Goal: Task Accomplishment & Management: Manage account settings

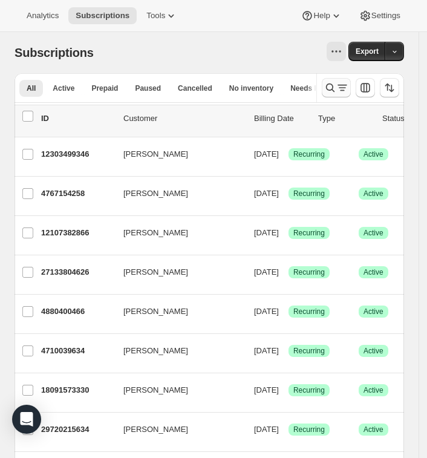
click at [334, 90] on icon "Search and filter results" at bounding box center [330, 88] width 12 height 12
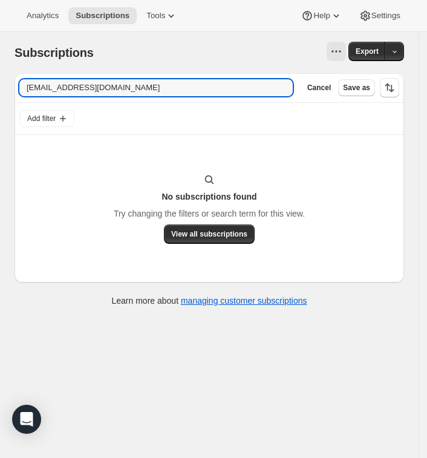
type input "RobertRrthur@gmail.com"
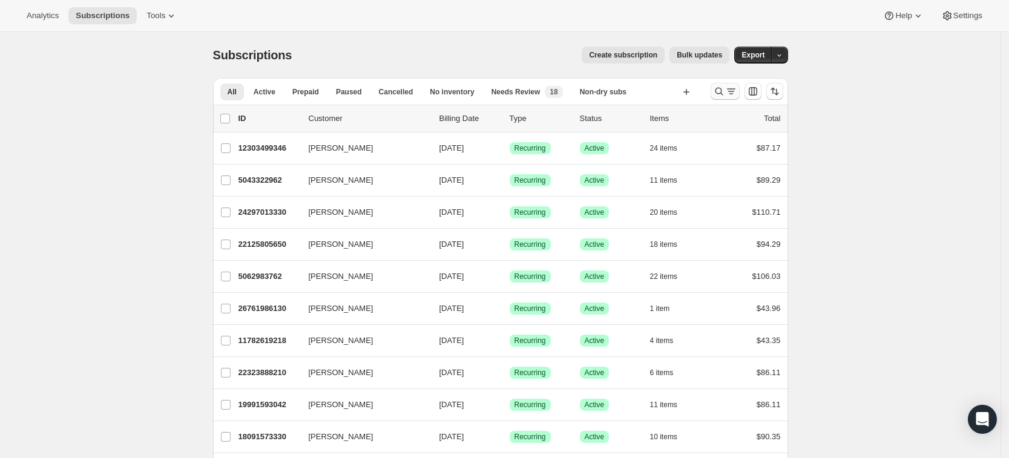
click at [723, 90] on icon "Search and filter results" at bounding box center [719, 92] width 8 height 8
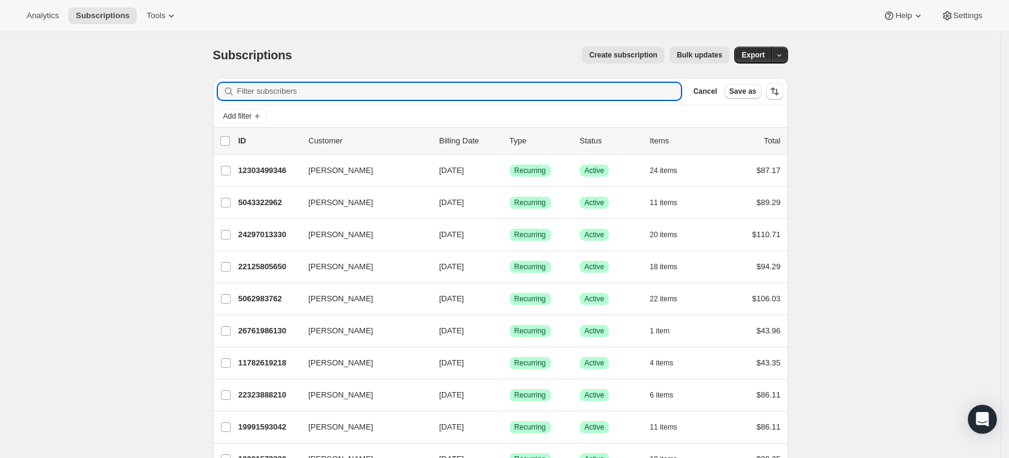
paste input "[PERSON_NAME][EMAIL_ADDRESS][PERSON_NAME][DOMAIN_NAME]"
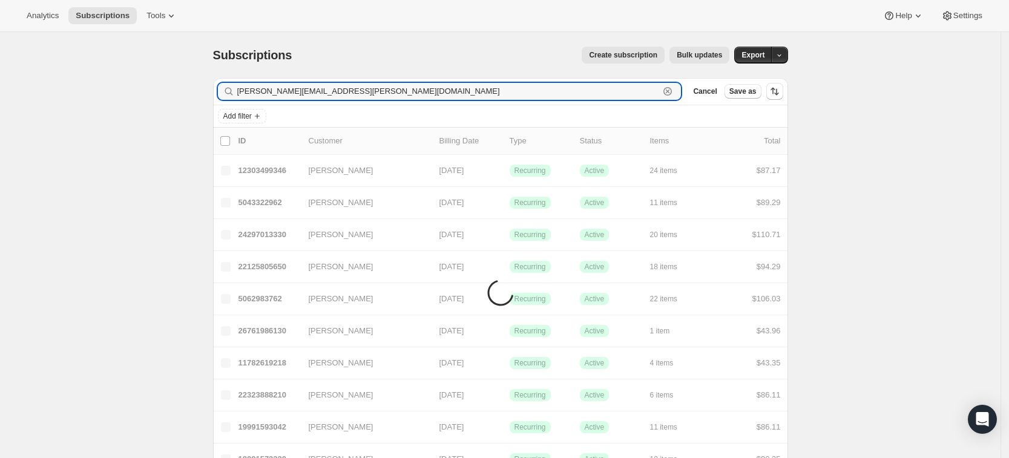
type input "[PERSON_NAME][EMAIL_ADDRESS][PERSON_NAME][DOMAIN_NAME]"
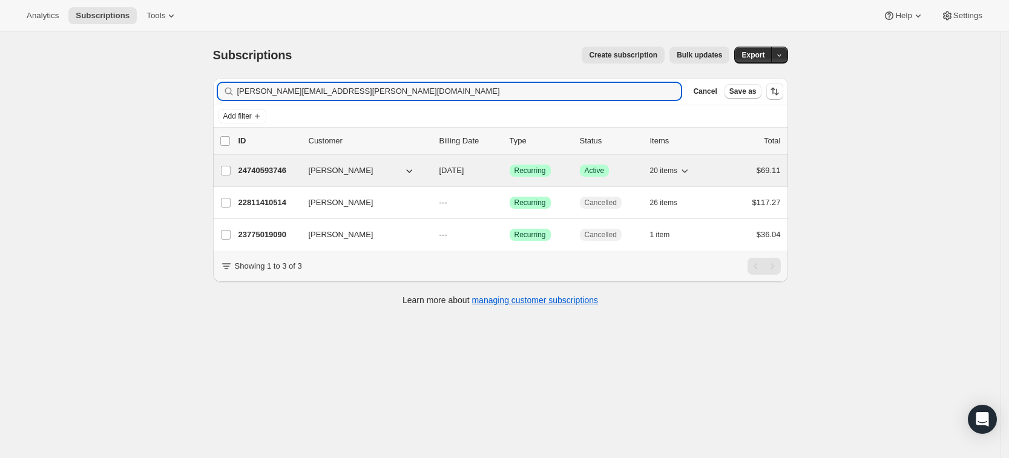
click at [277, 167] on p "24740593746" at bounding box center [268, 171] width 61 height 12
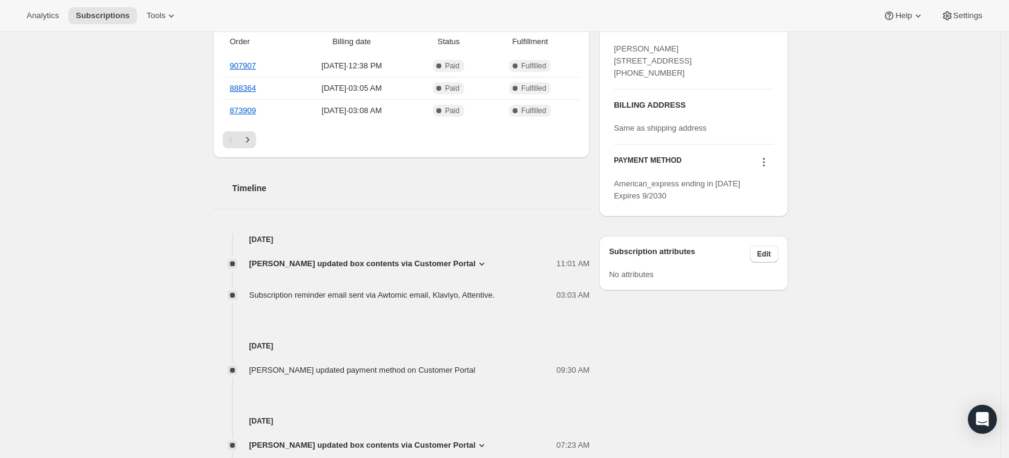
scroll to position [568, 0]
click at [336, 261] on span "[PERSON_NAME] updated box contents via Customer Portal" at bounding box center [362, 263] width 226 height 12
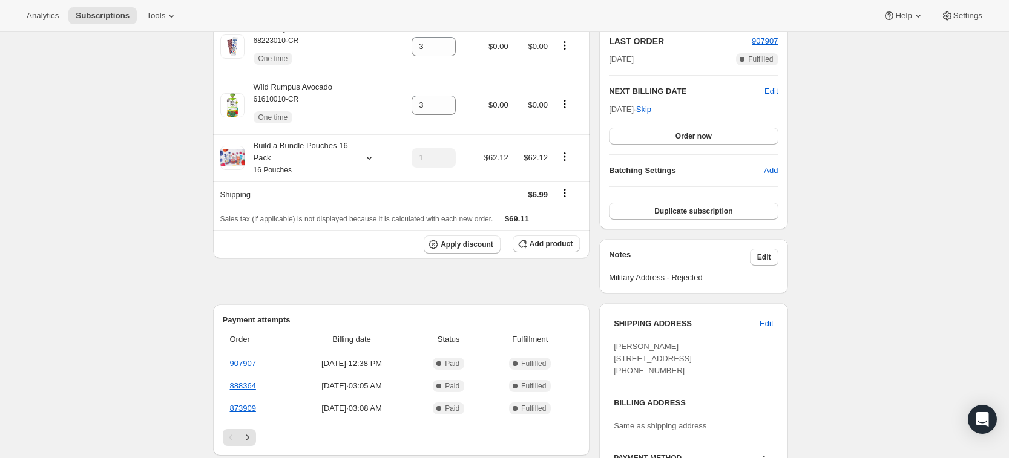
scroll to position [0, 0]
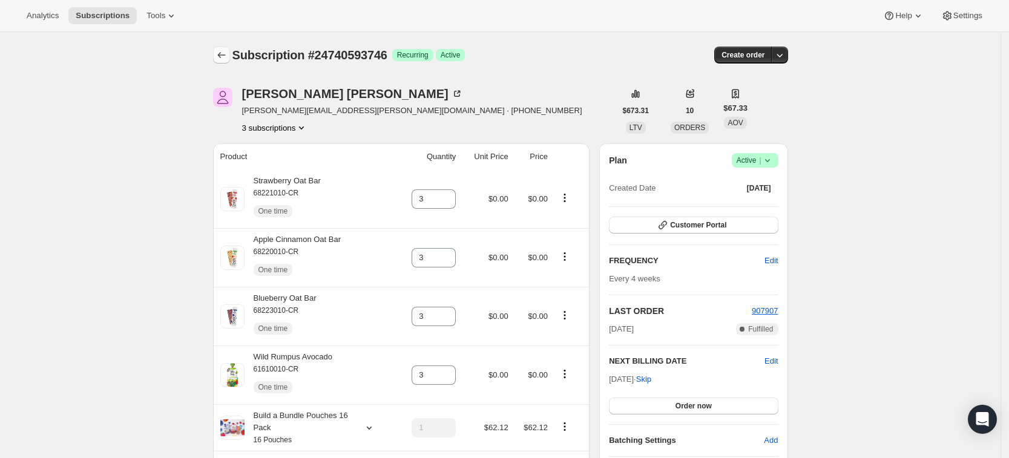
click at [227, 54] on icon "Subscriptions" at bounding box center [221, 55] width 12 height 12
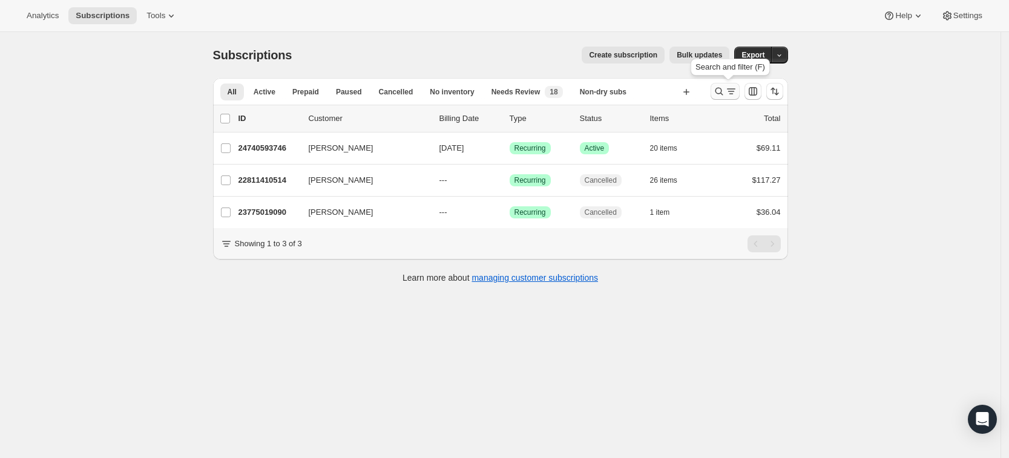
click at [718, 95] on icon "Search and filter results" at bounding box center [719, 91] width 12 height 12
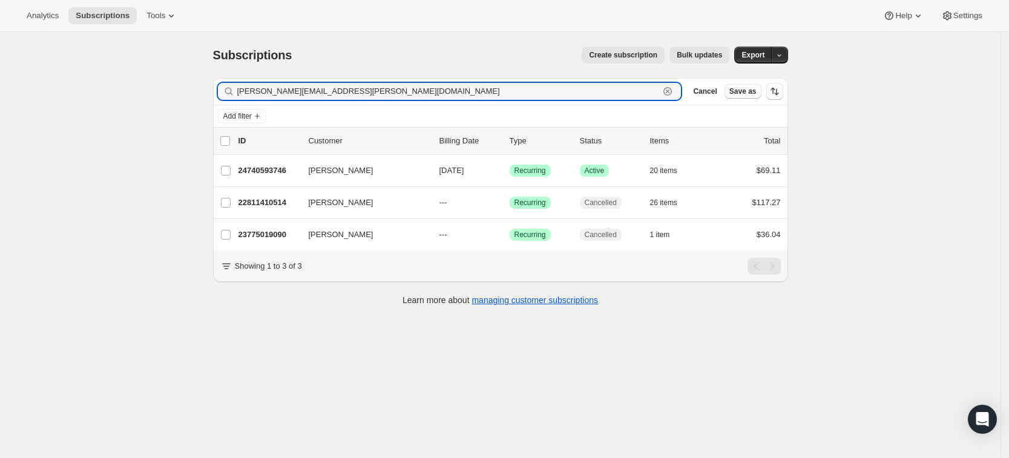
click at [674, 89] on icon "button" at bounding box center [667, 91] width 12 height 12
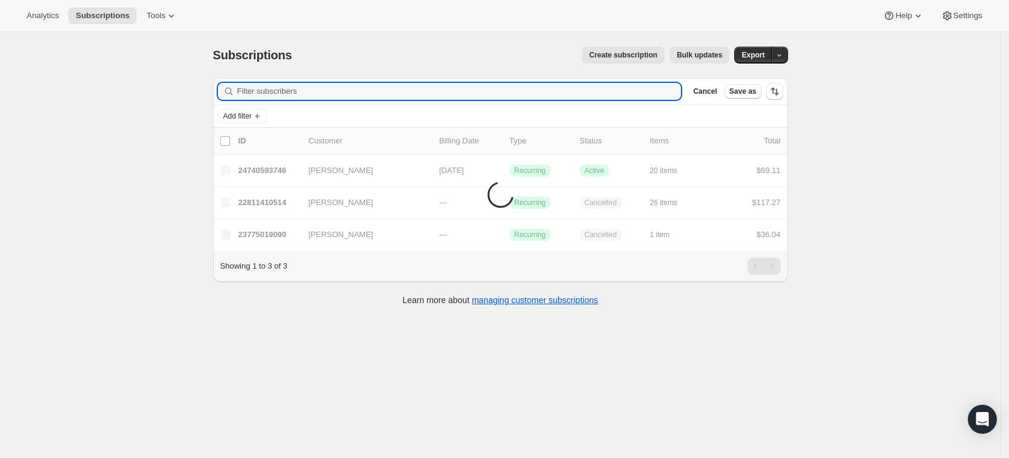
paste input "[PERSON_NAME]"
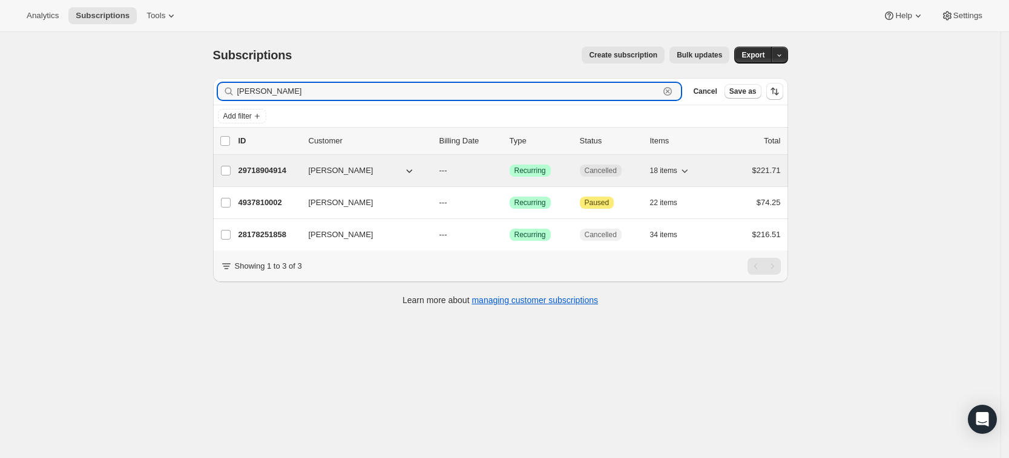
type input "[PERSON_NAME]"
click at [265, 176] on p "29718904914" at bounding box center [268, 171] width 61 height 12
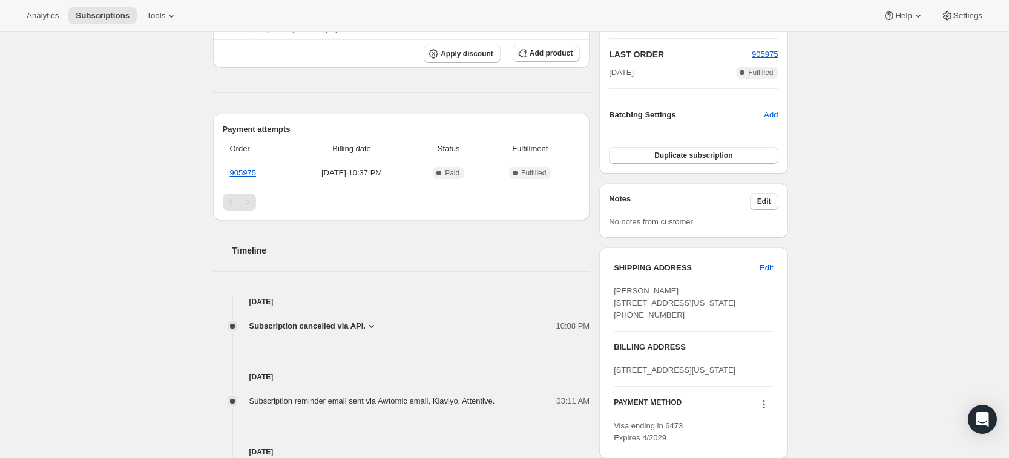
scroll to position [274, 0]
click at [312, 319] on span "Subscription cancelled via API." at bounding box center [307, 324] width 116 height 12
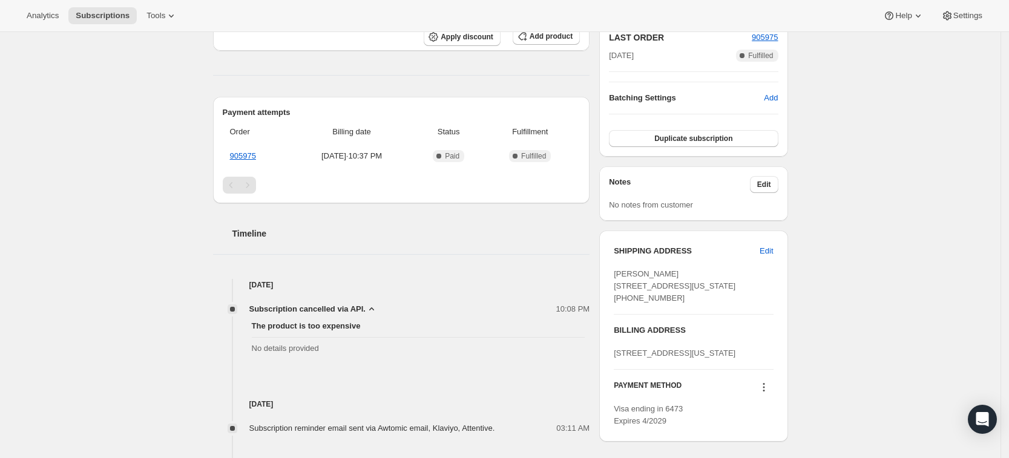
scroll to position [289, 0]
click at [328, 303] on span "Subscription cancelled via API." at bounding box center [307, 309] width 116 height 12
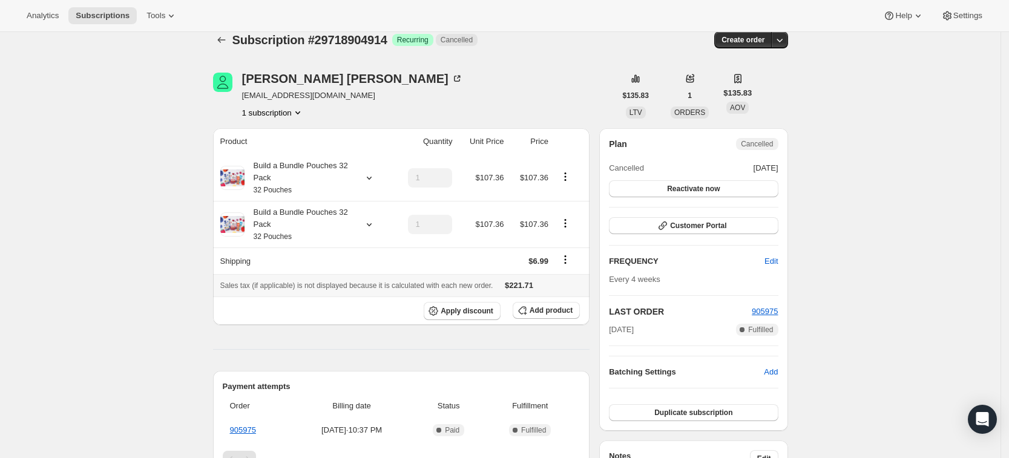
scroll to position [0, 0]
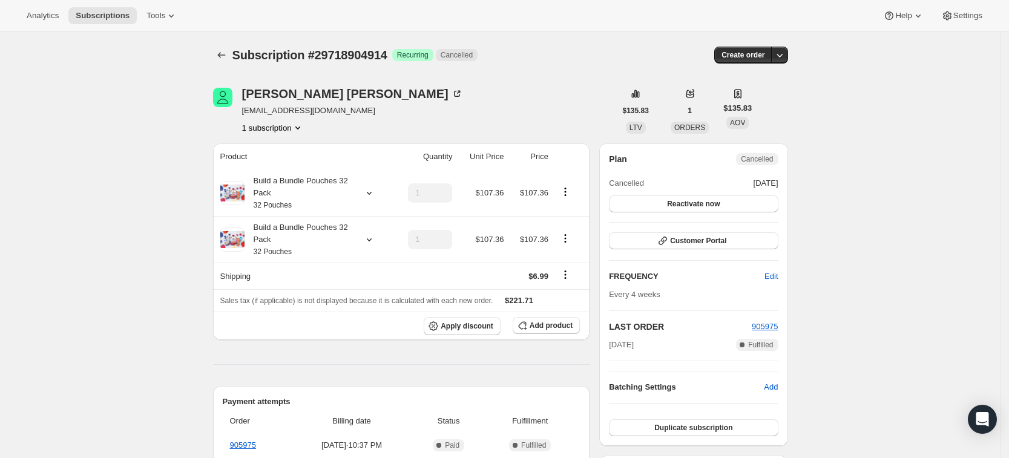
click at [284, 126] on button "1 subscription" at bounding box center [273, 128] width 62 height 12
drag, startPoint x: 339, startPoint y: 106, endPoint x: 245, endPoint y: 113, distance: 94.0
click at [245, 113] on div "[PERSON_NAME] [EMAIL_ADDRESS][DOMAIN_NAME] 1 subscription" at bounding box center [414, 111] width 402 height 46
copy span "[EMAIL_ADDRESS][DOMAIN_NAME]"
